Goal: Information Seeking & Learning: Learn about a topic

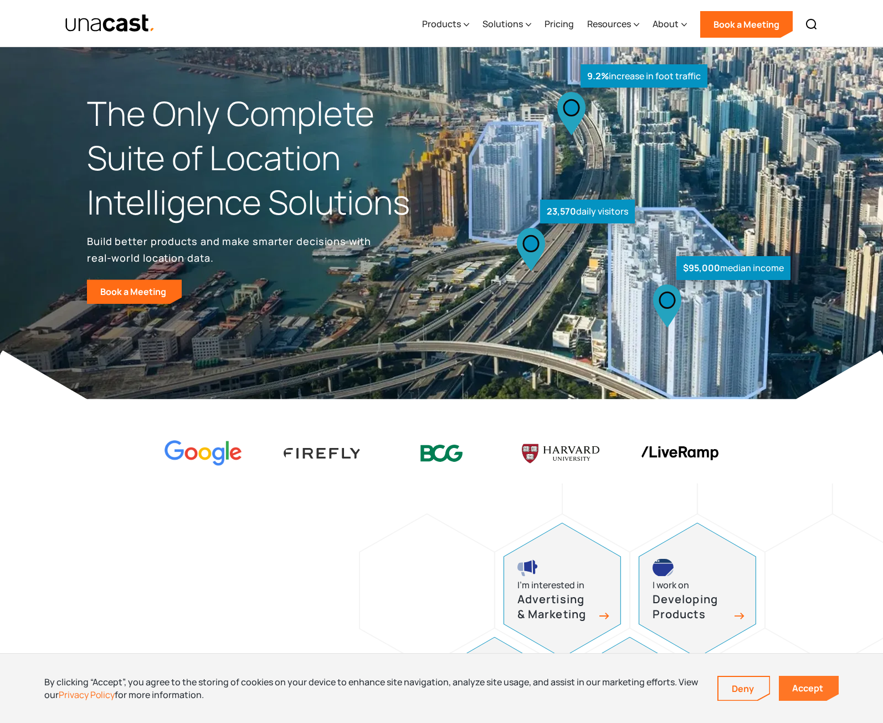
click at [806, 687] on link "Accept" at bounding box center [809, 688] width 60 height 25
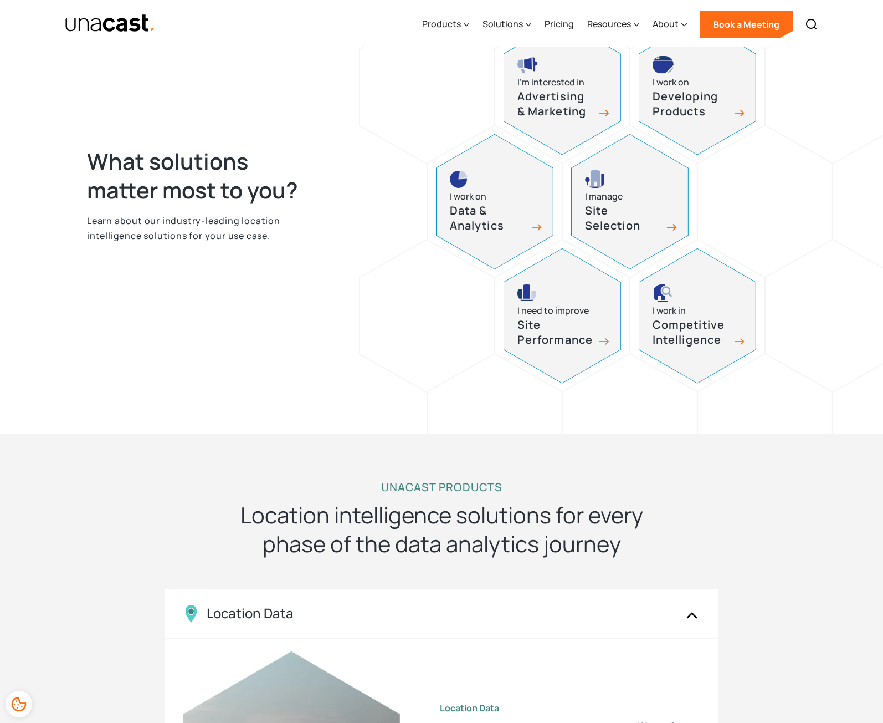
scroll to position [333, 0]
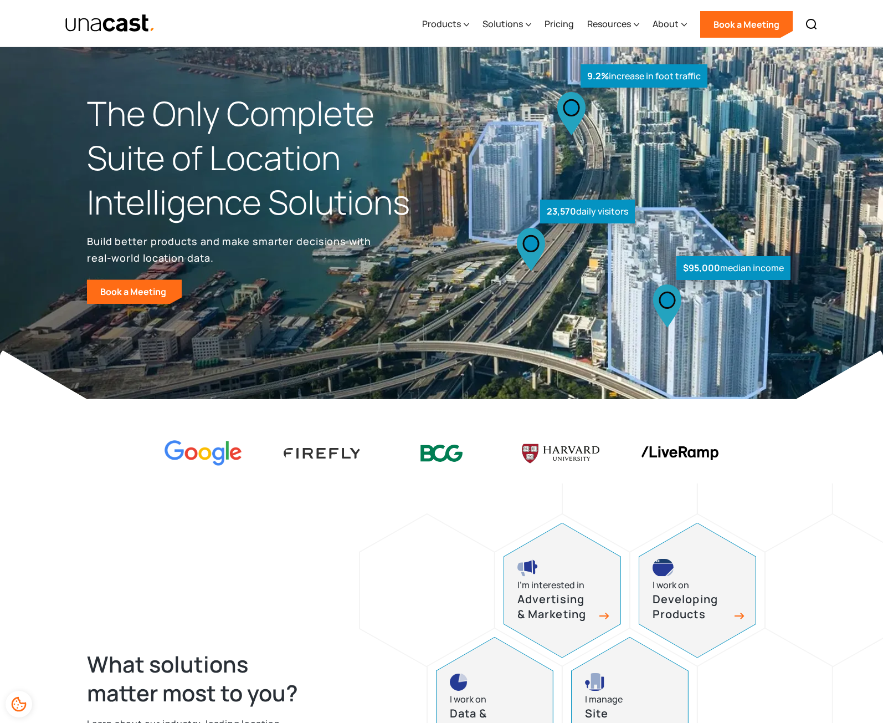
click at [473, 27] on div "Products Location Intelligence Global Location Data Foot Traffic Data Location …" at bounding box center [620, 23] width 408 height 47
click at [469, 25] on icon at bounding box center [467, 25] width 6 height 12
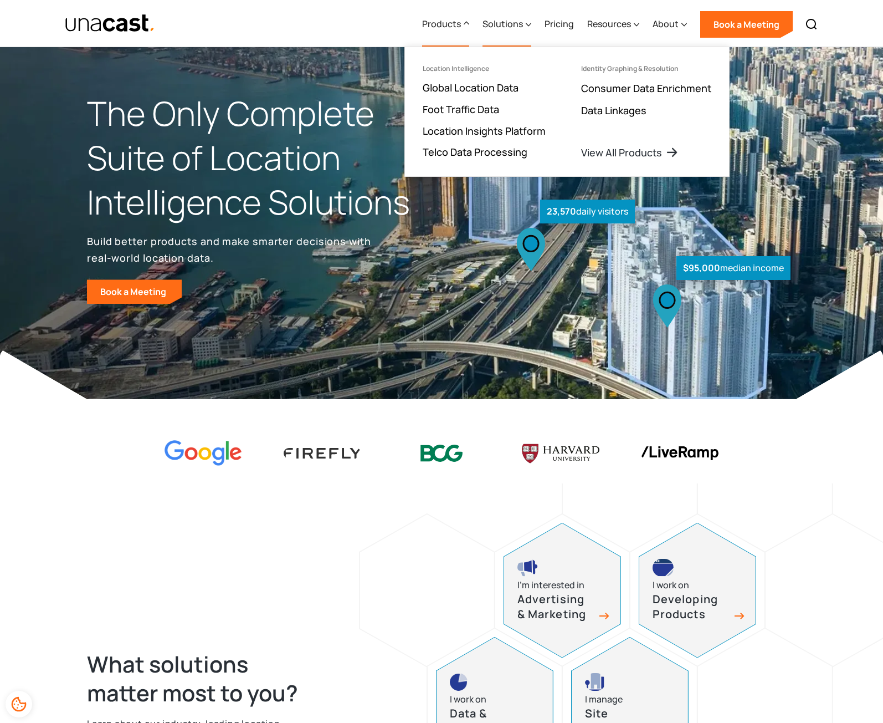
click at [527, 22] on div "Solutions" at bounding box center [507, 24] width 49 height 45
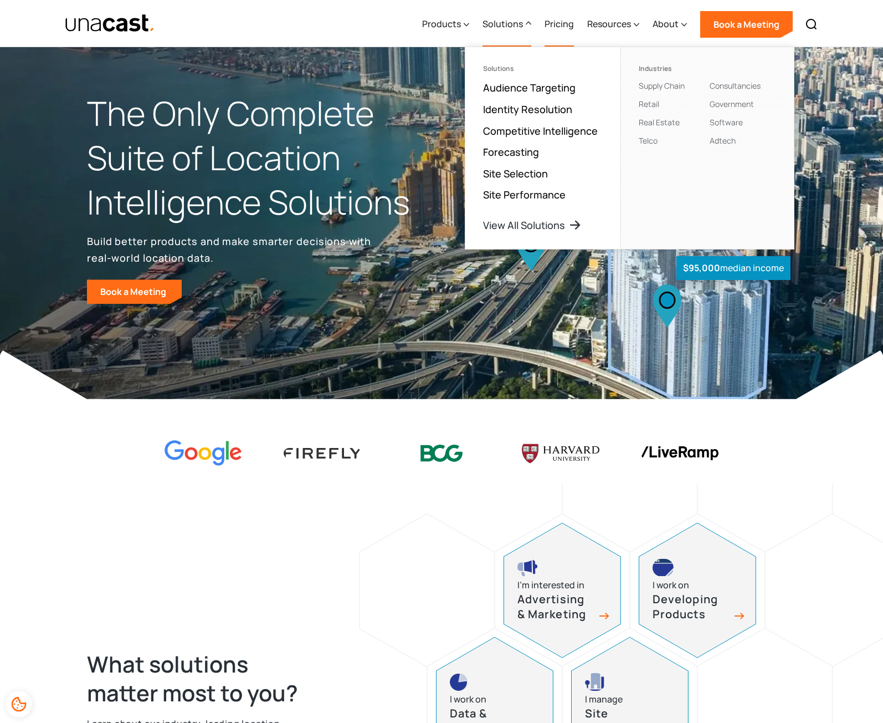
click at [569, 20] on link "Pricing" at bounding box center [559, 24] width 29 height 45
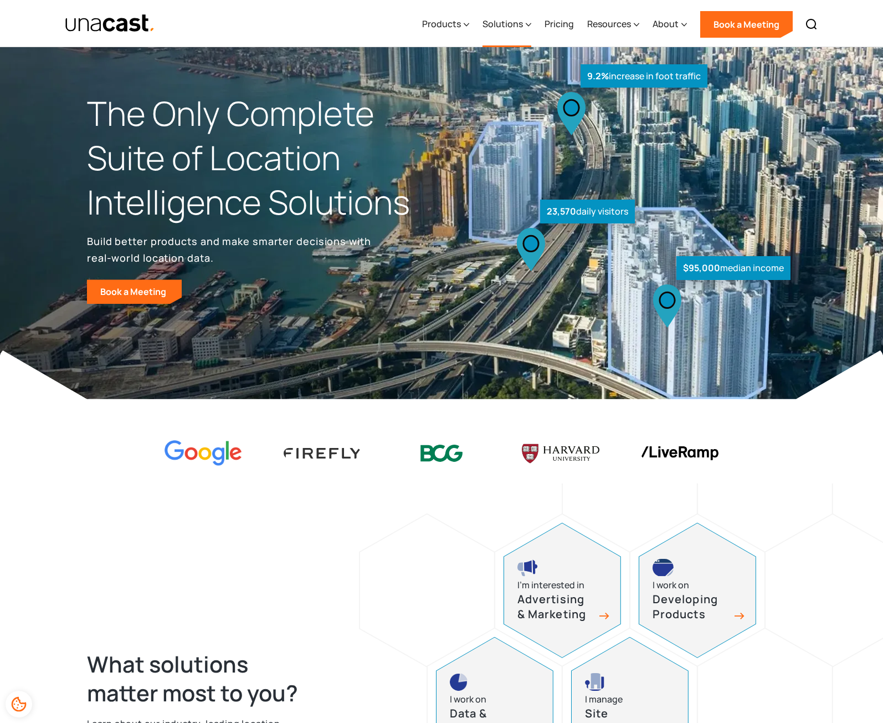
click at [499, 24] on div "Solutions" at bounding box center [503, 23] width 40 height 13
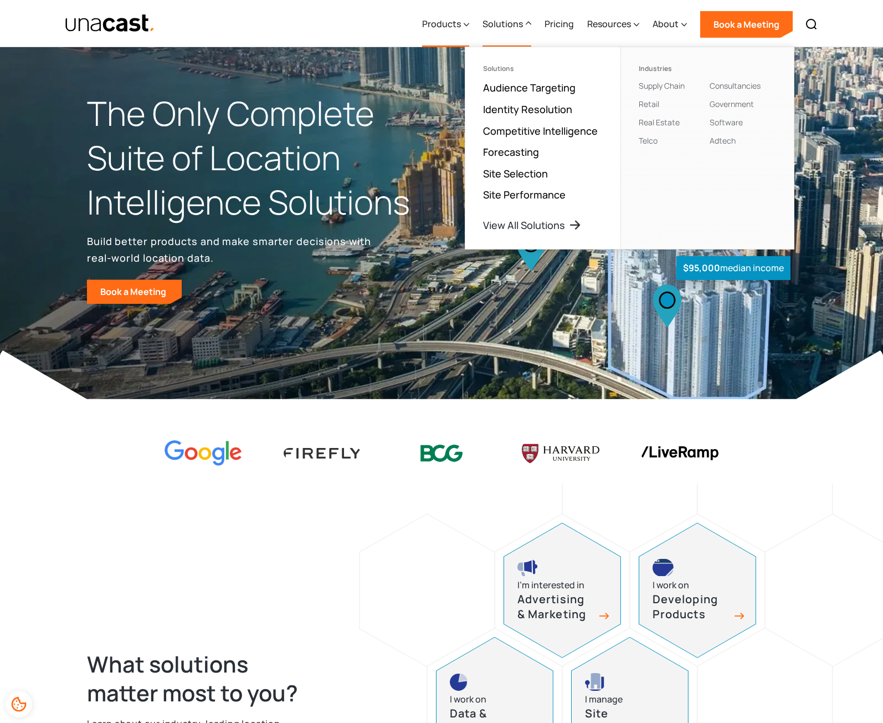
click at [440, 27] on div "Products" at bounding box center [441, 23] width 39 height 13
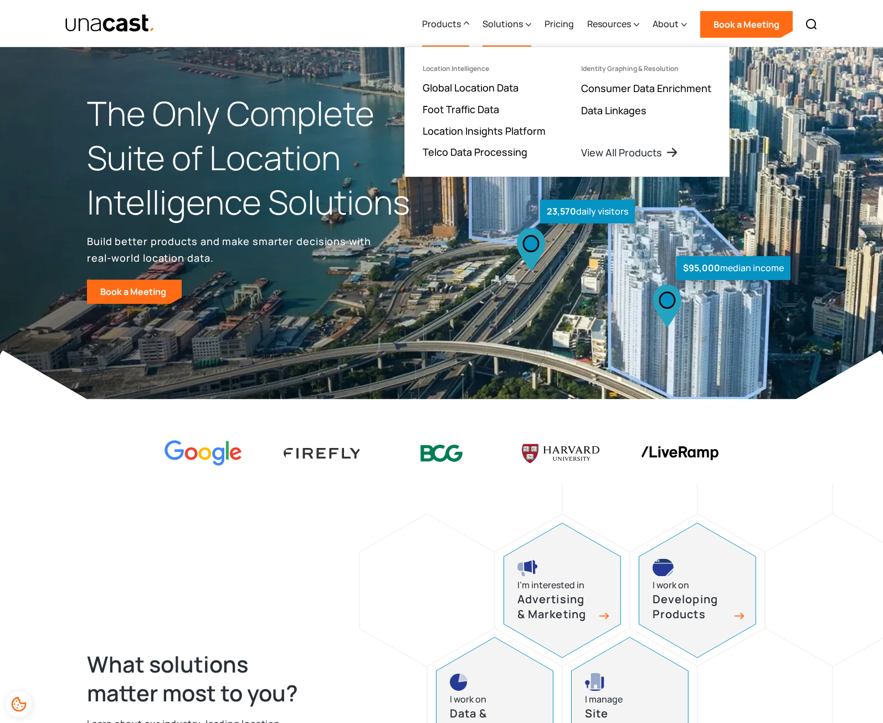
click at [523, 29] on div "Solutions" at bounding box center [503, 23] width 40 height 13
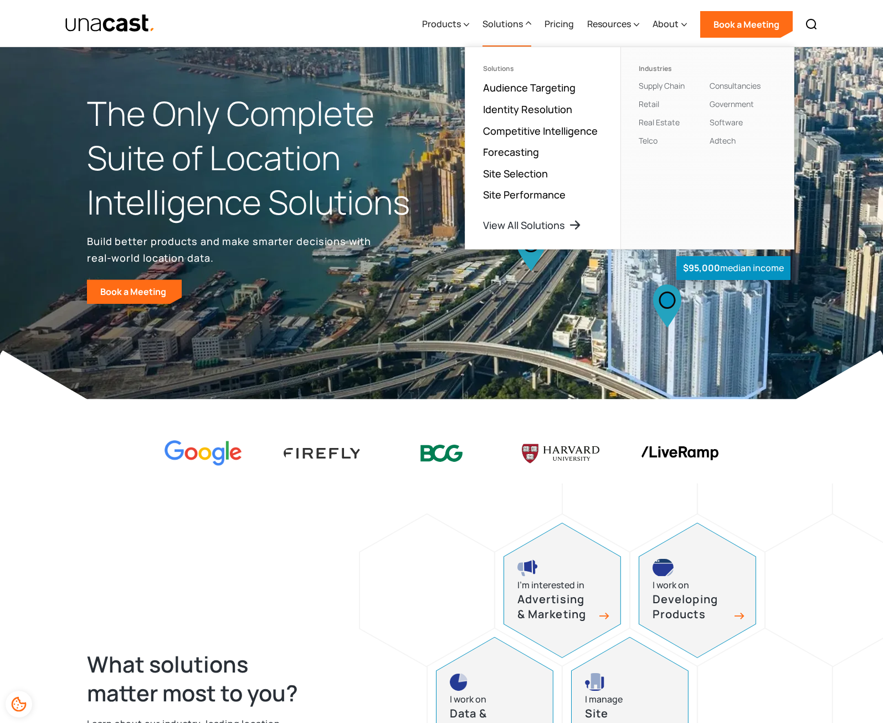
click at [250, 514] on div "What solutions matter most to you? Learn about our industry-leading location in…" at bounding box center [441, 709] width 883 height 453
